Goal: Task Accomplishment & Management: Use online tool/utility

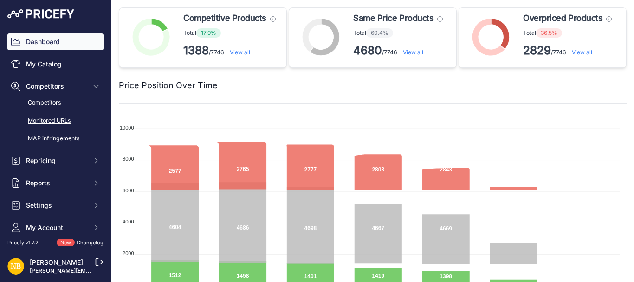
click at [56, 116] on link "Monitored URLs" at bounding box center [55, 121] width 96 height 16
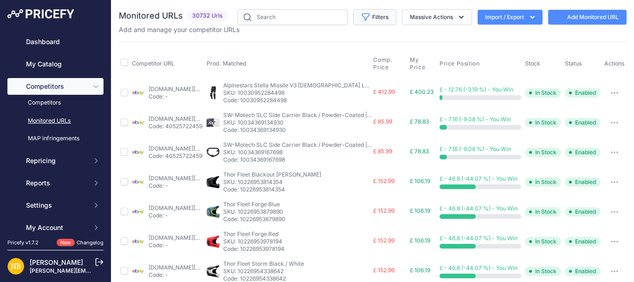
click at [367, 19] on button "Filters" at bounding box center [374, 17] width 43 height 16
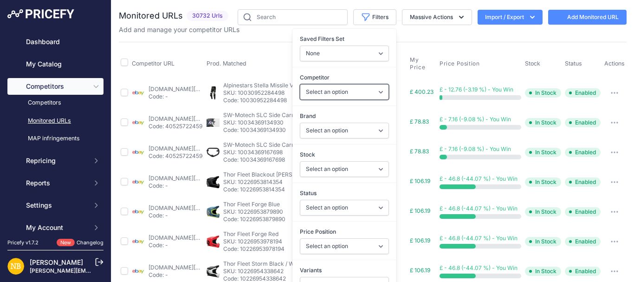
click at [316, 88] on select "Select an option [DOMAIN_NAME] [DOMAIN_NAME] [DOMAIN_NAME] [DOMAIN_NAME] [DOMAI…" at bounding box center [344, 92] width 89 height 16
select select "15822"
click at [300, 84] on select "Select an option [DOMAIN_NAME] [DOMAIN_NAME] [DOMAIN_NAME] [DOMAIN_NAME] [DOMAI…" at bounding box center [344, 92] width 89 height 16
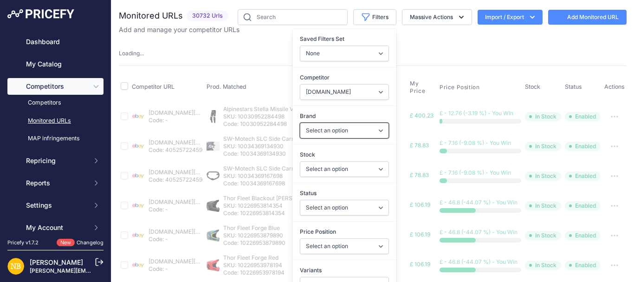
click at [317, 126] on select "Select an option 100% 13 And A Half Magazine AGV Airoh Ale Clothing Alpinestars…" at bounding box center [344, 130] width 89 height 16
select select "15822"
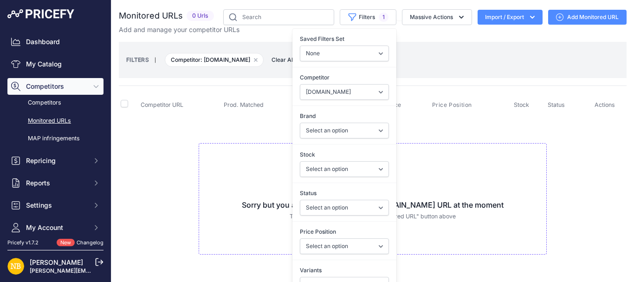
click at [234, 139] on td "Sorry but you are not monitoring any [DOMAIN_NAME] URL at the moment To add a n…" at bounding box center [373, 194] width 508 height 156
